Goal: Find specific page/section: Find specific page/section

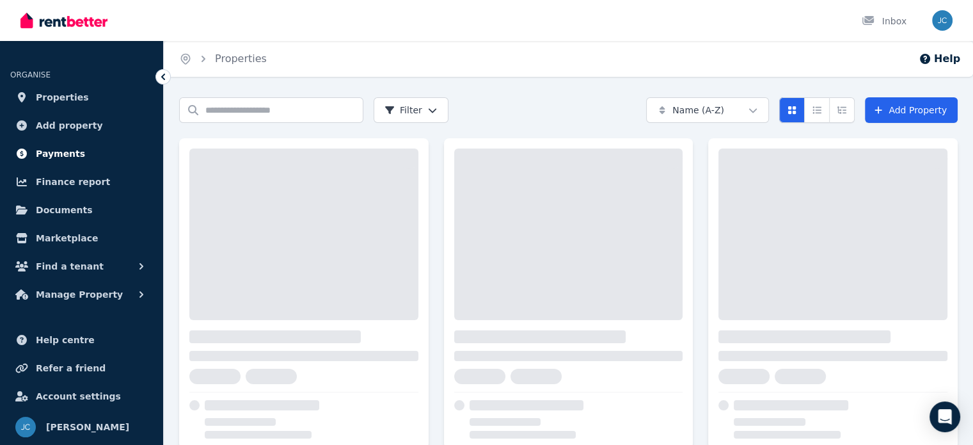
click at [82, 152] on link "Payments" at bounding box center [81, 154] width 143 height 26
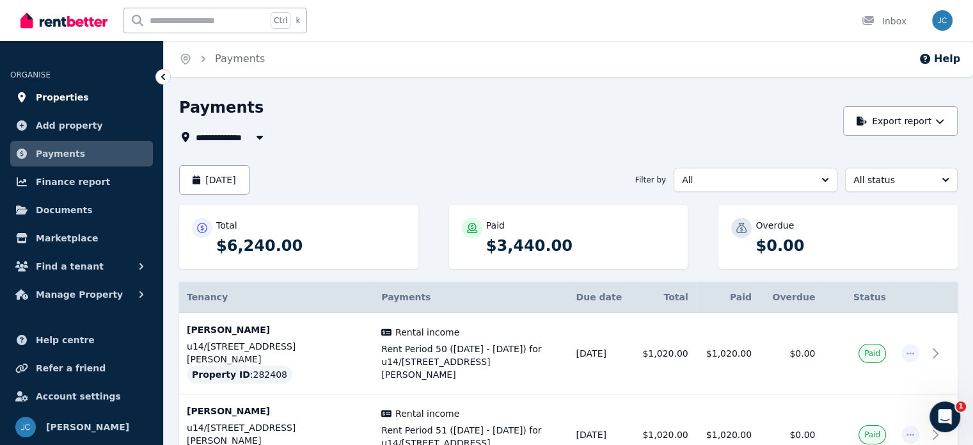
click at [64, 95] on span "Properties" at bounding box center [62, 97] width 53 height 15
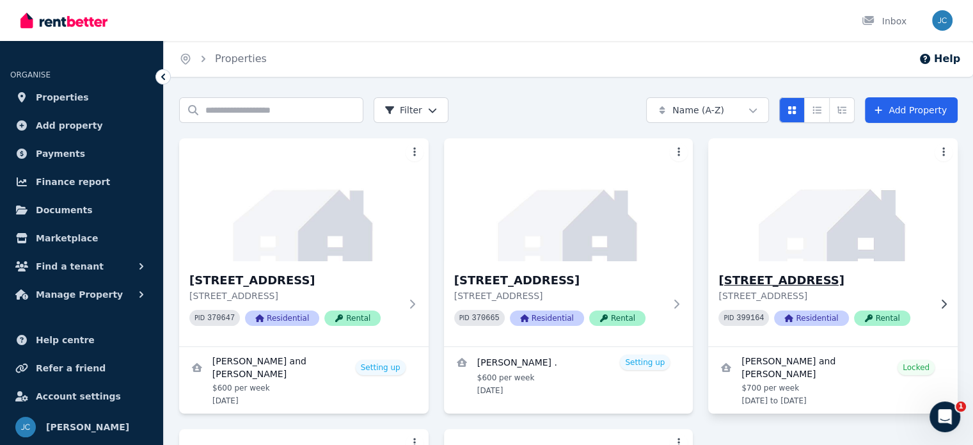
click at [754, 278] on h3 "[STREET_ADDRESS]" at bounding box center [823, 280] width 211 height 18
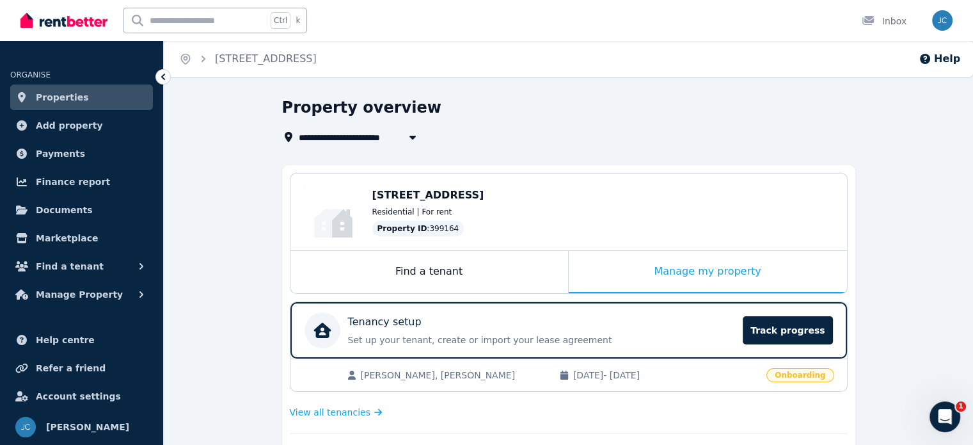
scroll to position [256, 0]
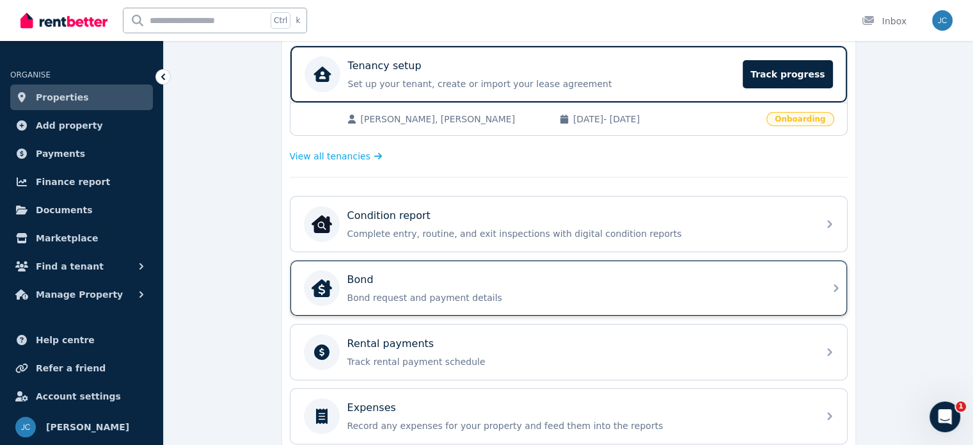
click at [537, 275] on div "Bond" at bounding box center [578, 279] width 463 height 15
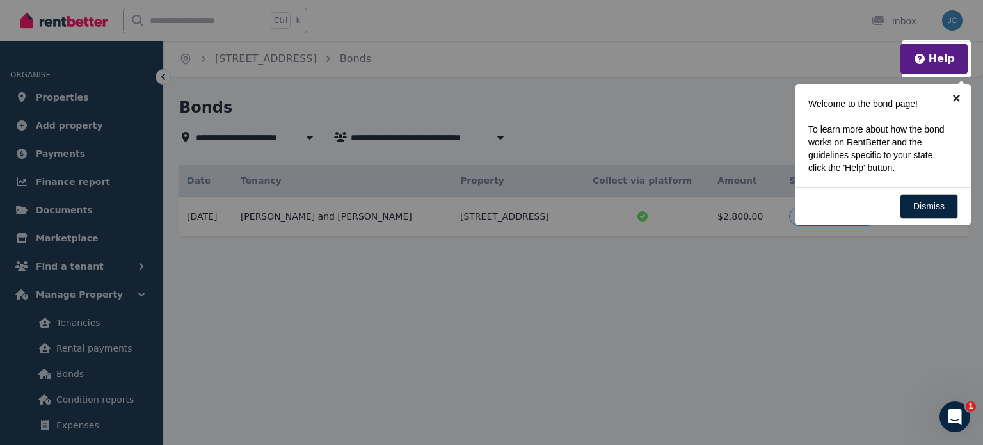
click at [950, 98] on link "×" at bounding box center [956, 98] width 29 height 29
